Goal: Information Seeking & Learning: Learn about a topic

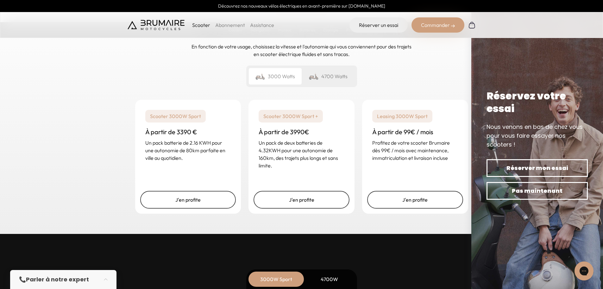
scroll to position [1520, 0]
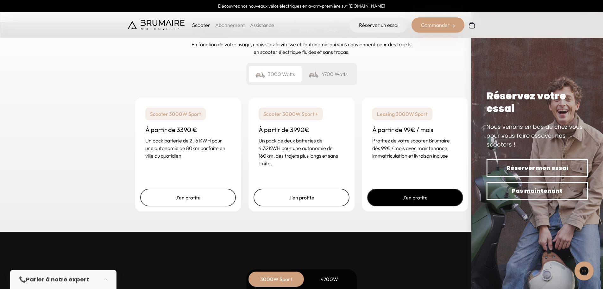
click at [424, 198] on link "J'en profite" at bounding box center [415, 198] width 96 height 18
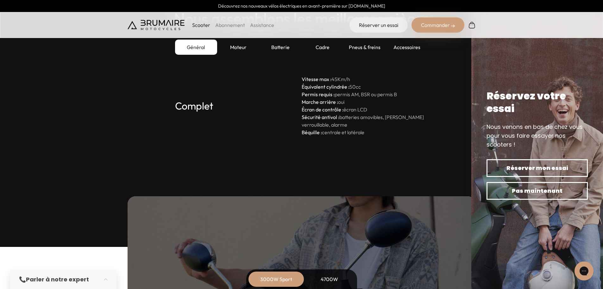
scroll to position [1741, 0]
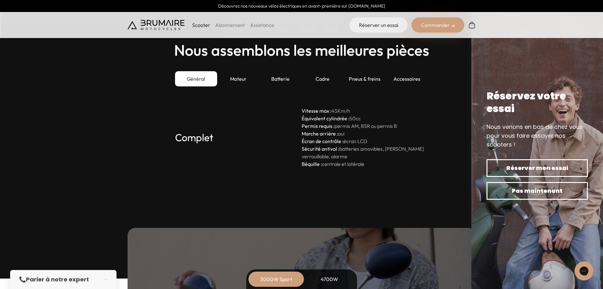
click at [332, 277] on div "4700W" at bounding box center [329, 279] width 51 height 15
